Goal: Task Accomplishment & Management: Manage account settings

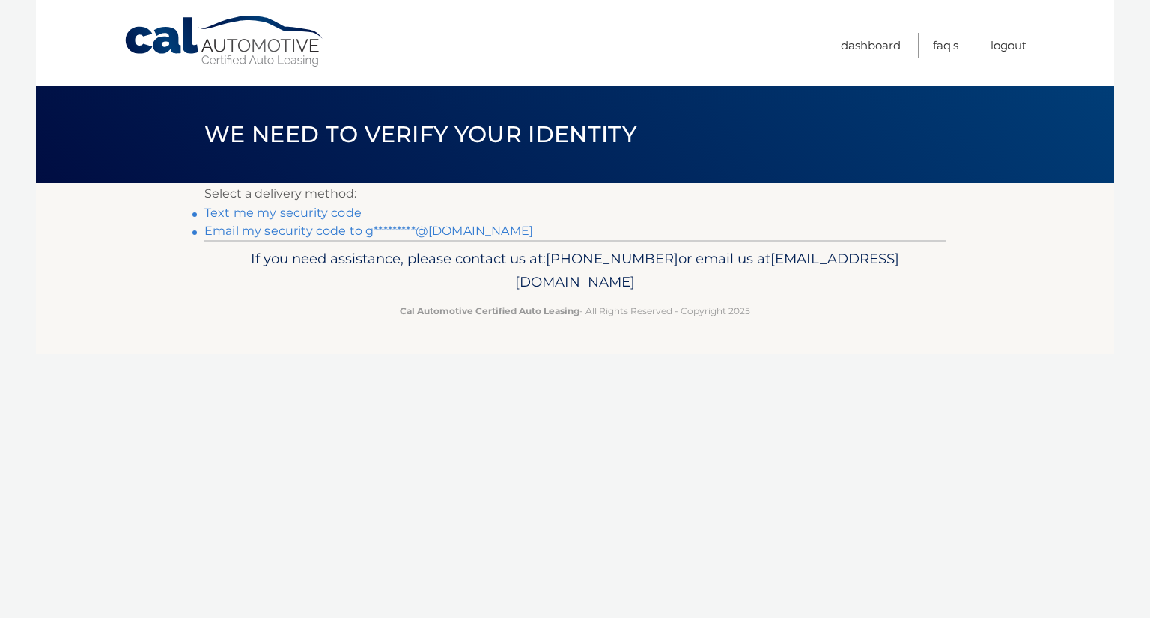
click at [329, 218] on link "Text me my security code" at bounding box center [282, 213] width 157 height 14
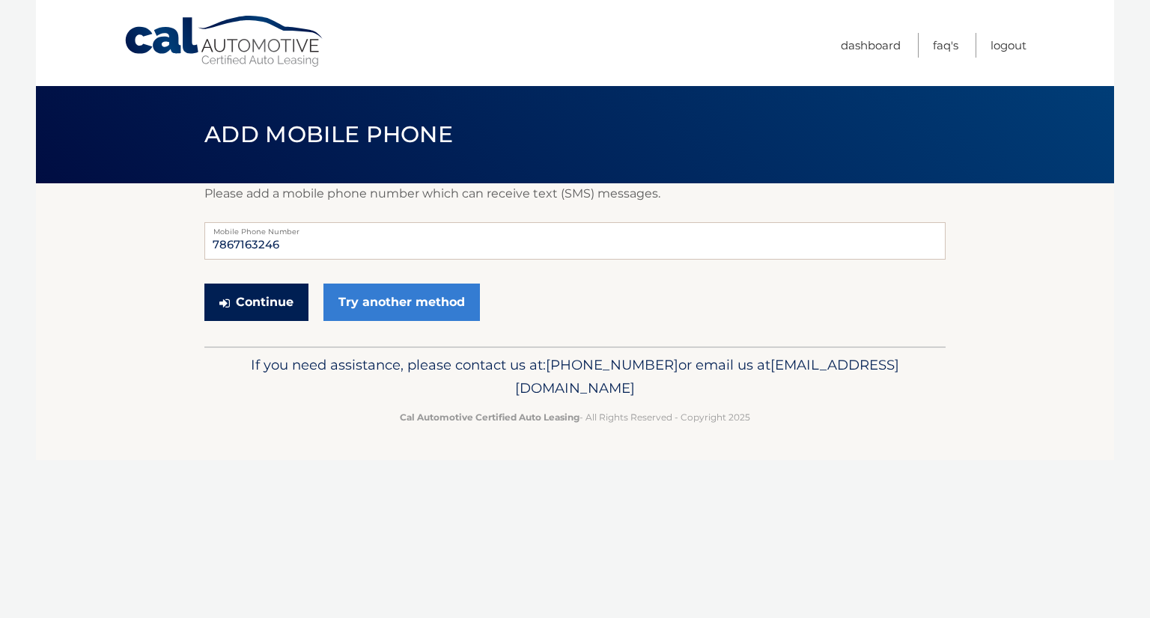
click at [261, 305] on button "Continue" at bounding box center [256, 302] width 104 height 37
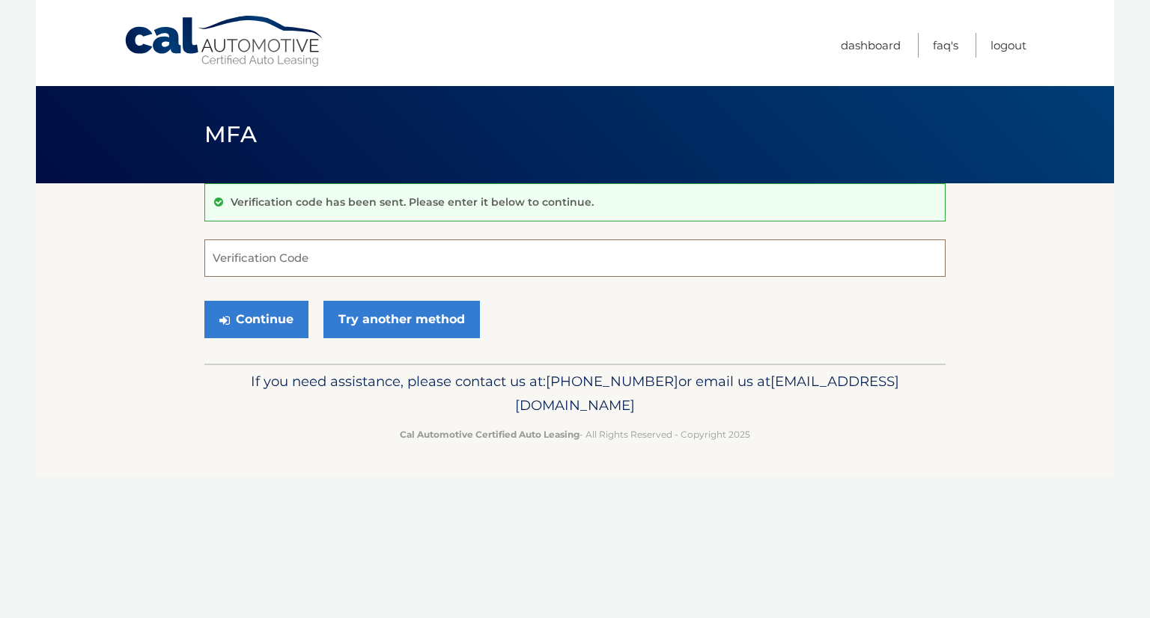
click at [299, 256] on input "Verification Code" at bounding box center [574, 258] width 741 height 37
type input "281413"
click at [278, 323] on button "Continue" at bounding box center [256, 319] width 104 height 37
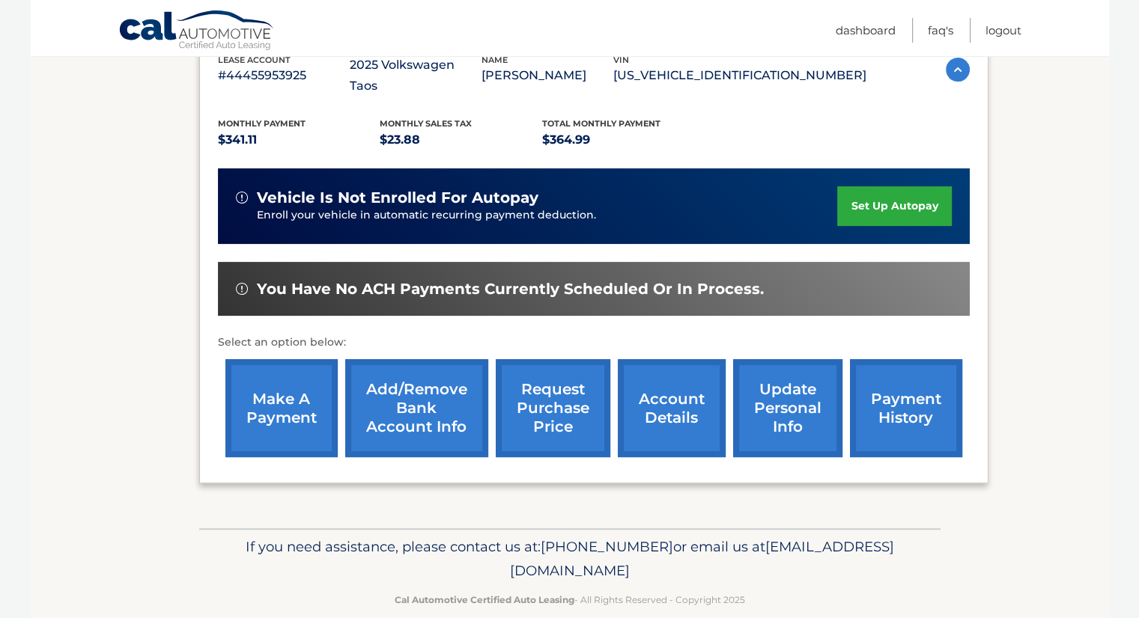
scroll to position [308, 0]
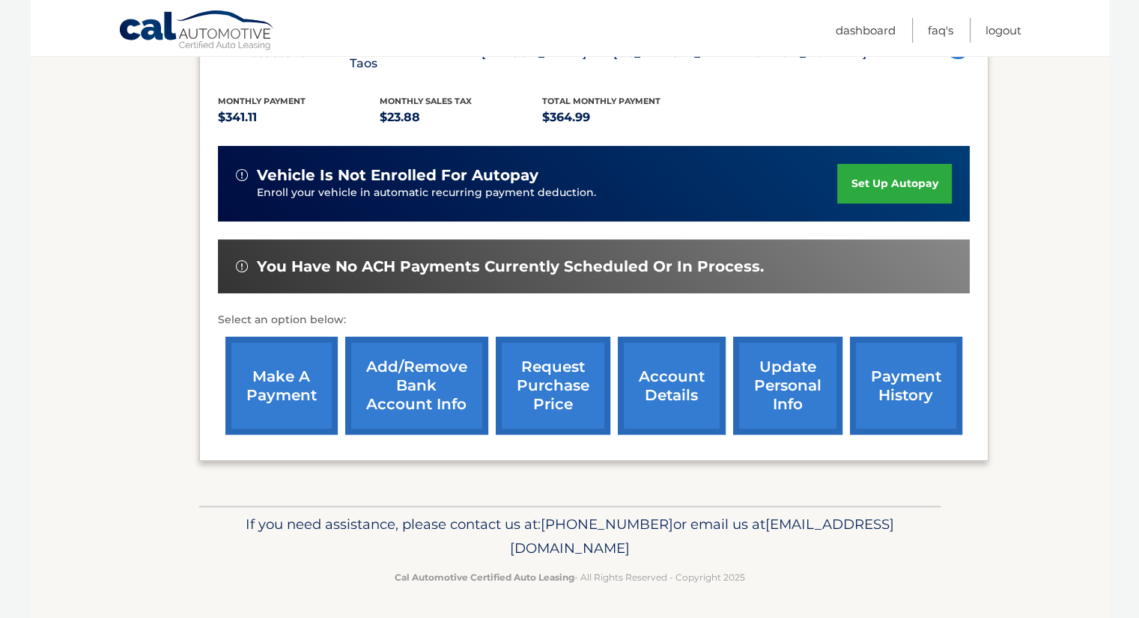
click at [805, 386] on link "update personal info" at bounding box center [787, 386] width 109 height 98
click at [993, 31] on link "Logout" at bounding box center [1003, 30] width 36 height 25
